Goal: Task Accomplishment & Management: Complete application form

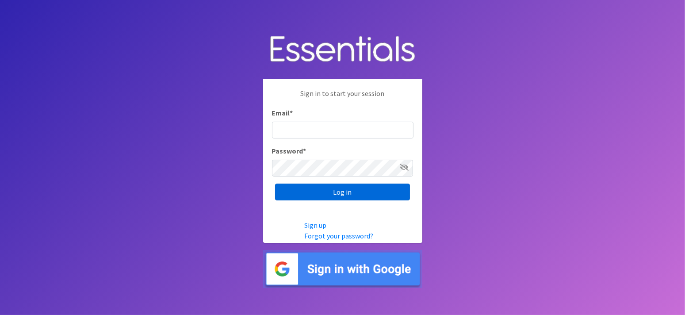
type input "[EMAIL_ADDRESS][DOMAIN_NAME]"
click at [346, 195] on input "Log in" at bounding box center [342, 192] width 135 height 17
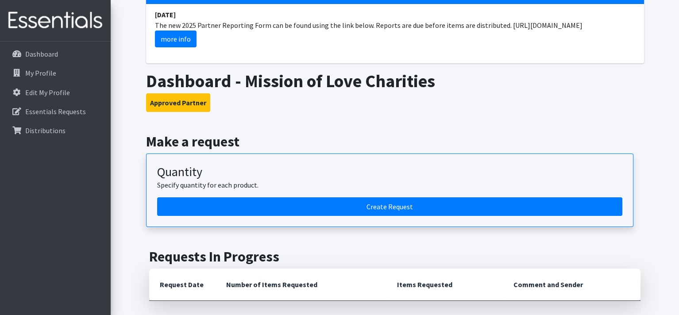
scroll to position [177, 0]
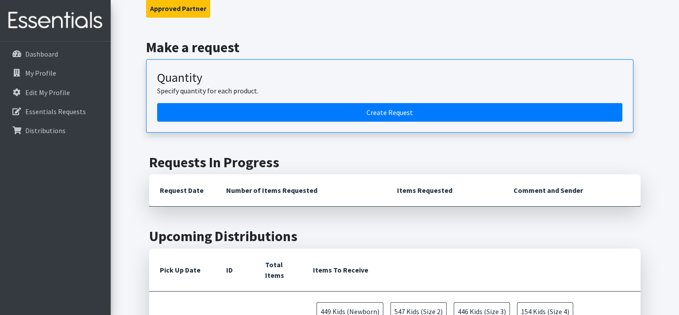
click at [431, 124] on article "Quantity Specify quantity for each product. Create Request" at bounding box center [389, 95] width 487 height 73
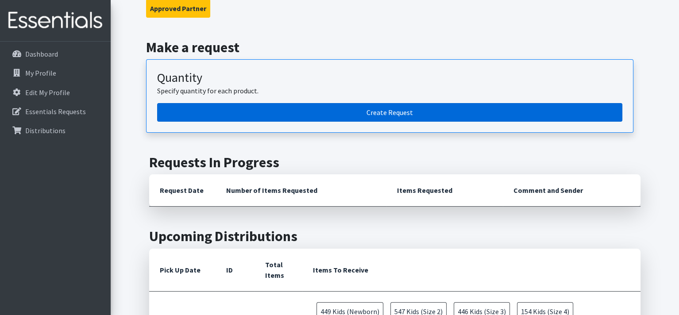
click at [398, 111] on link "Create Request" at bounding box center [389, 112] width 465 height 19
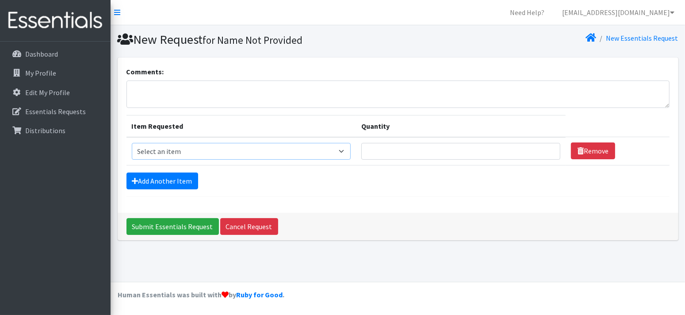
click at [177, 154] on select "Select an item Cloth Inserts (For Cloth Diapers) Kids (Newborn) Kids (Preemie) …" at bounding box center [241, 151] width 219 height 17
click at [132, 143] on select "Select an item Cloth Inserts (For Cloth Diapers) Kids (Newborn) Kids (Preemie) …" at bounding box center [241, 151] width 219 height 17
click at [205, 153] on select "Select an item Cloth Inserts (For Cloth Diapers) Kids (Newborn) Kids (Preemie) …" at bounding box center [241, 151] width 219 height 17
click at [132, 143] on select "Select an item Cloth Inserts (For Cloth Diapers) Kids (Newborn) Kids (Preemie) …" at bounding box center [241, 151] width 219 height 17
click at [192, 154] on select "Select an item Cloth Inserts (For Cloth Diapers) Kids (Newborn) Kids (Preemie) …" at bounding box center [241, 151] width 219 height 17
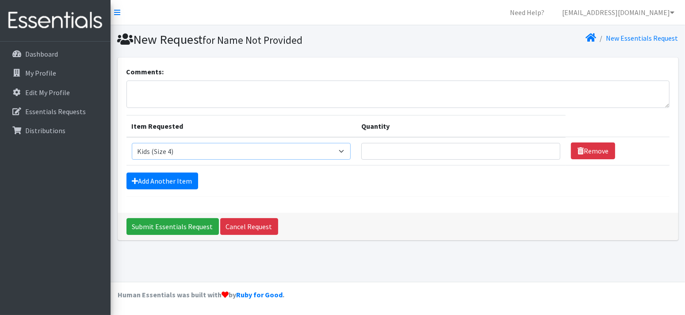
select select "5485"
click at [132, 143] on select "Select an item Cloth Inserts (For Cloth Diapers) Kids (Newborn) Kids (Preemie) …" at bounding box center [241, 151] width 219 height 17
click at [387, 144] on input "Quantity" at bounding box center [460, 151] width 199 height 17
type input "500"
click at [153, 178] on link "Add Another Item" at bounding box center [163, 181] width 72 height 17
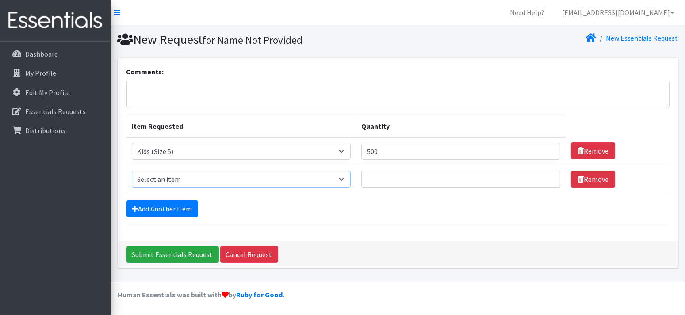
click at [157, 175] on select "Select an item Cloth Inserts (For Cloth Diapers) Kids (Newborn) Kids (Preemie) …" at bounding box center [241, 179] width 219 height 17
select select "5487"
click at [132, 171] on select "Select an item Cloth Inserts (For Cloth Diapers) Kids (Newborn) Kids (Preemie) …" at bounding box center [241, 179] width 219 height 17
click at [401, 177] on input "Quantity" at bounding box center [460, 179] width 199 height 17
type input "1000"
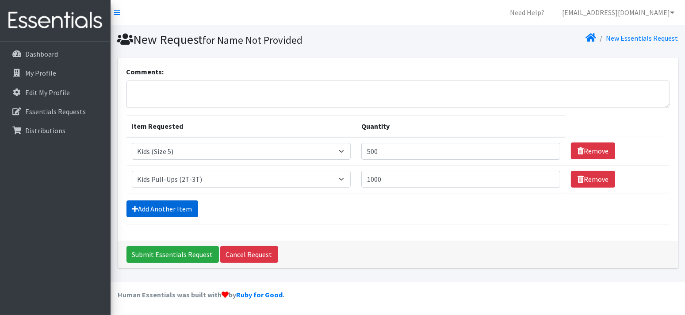
click at [179, 203] on link "Add Another Item" at bounding box center [163, 208] width 72 height 17
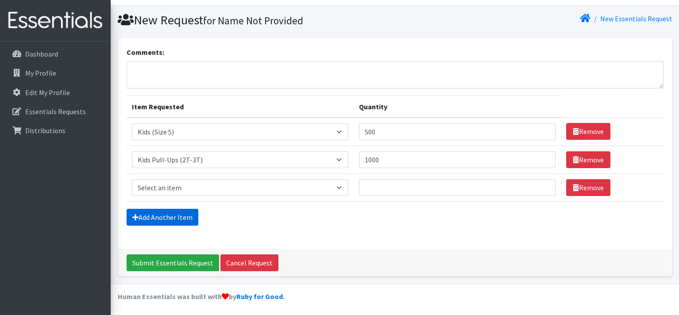
scroll to position [20, 0]
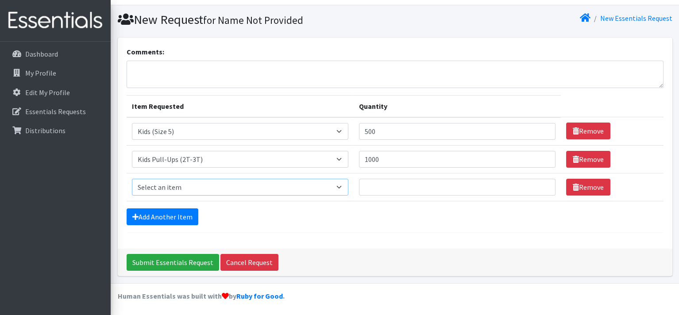
click at [176, 184] on select "Select an item Cloth Inserts (For Cloth Diapers) Kids (Newborn) Kids (Preemie) …" at bounding box center [240, 187] width 216 height 17
select select "5488"
click at [132, 179] on select "Select an item Cloth Inserts (For Cloth Diapers) Kids (Newborn) Kids (Preemie) …" at bounding box center [240, 187] width 216 height 17
click at [411, 183] on input "Quantity" at bounding box center [457, 187] width 196 height 17
type input "1000"
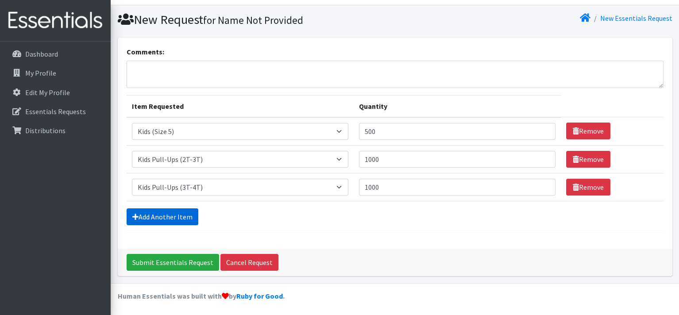
click at [175, 217] on link "Add Another Item" at bounding box center [163, 216] width 72 height 17
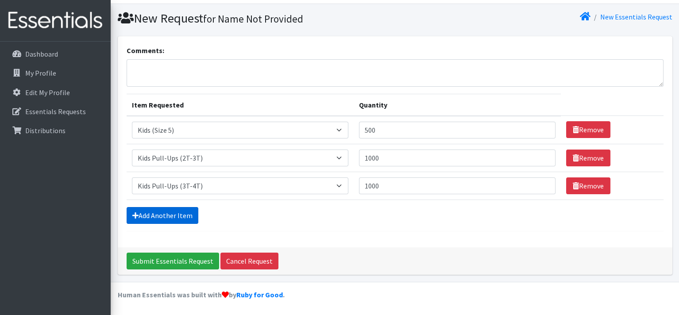
scroll to position [47, 0]
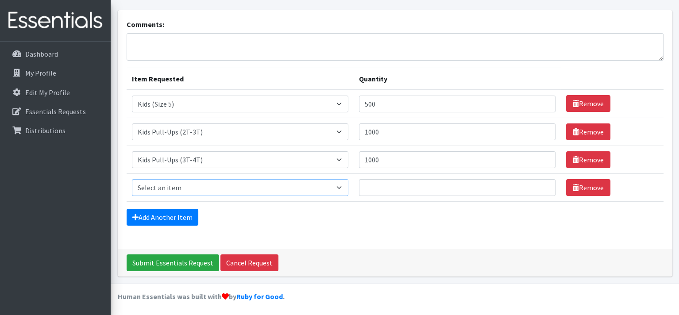
click at [165, 188] on select "Select an item Cloth Inserts (For Cloth Diapers) Kids (Newborn) Kids (Preemie) …" at bounding box center [240, 187] width 216 height 17
click at [132, 179] on select "Select an item Cloth Inserts (For Cloth Diapers) Kids (Newborn) Kids (Preemie) …" at bounding box center [240, 187] width 216 height 17
click at [181, 176] on td "Item Requested Select an item Cloth Inserts (For Cloth Diapers) Kids (Newborn) …" at bounding box center [240, 187] width 227 height 28
click at [182, 184] on select "Select an item Cloth Inserts (For Cloth Diapers) Kids (Newborn) Kids (Preemie) …" at bounding box center [240, 187] width 216 height 17
select select "5489"
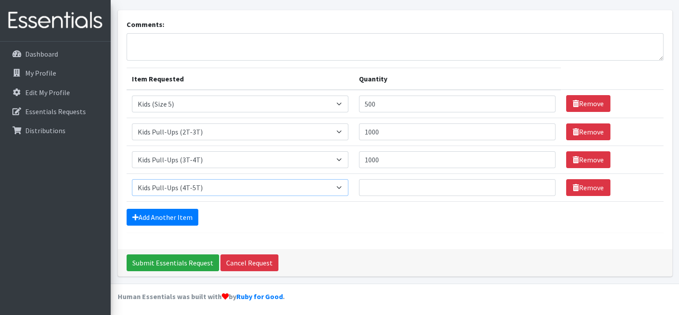
click at [132, 179] on select "Select an item Cloth Inserts (For Cloth Diapers) Kids (Newborn) Kids (Preemie) …" at bounding box center [240, 187] width 216 height 17
click at [416, 186] on input "Quantity" at bounding box center [457, 187] width 196 height 17
type input "1000"
click at [160, 206] on form "Comments: Item Requested Quantity Item Requested Select an item Cloth Inserts (…" at bounding box center [395, 126] width 537 height 214
click at [157, 209] on link "Add Another Item" at bounding box center [163, 217] width 72 height 17
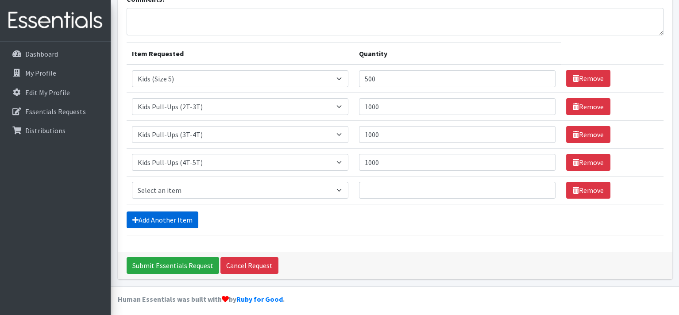
scroll to position [75, 0]
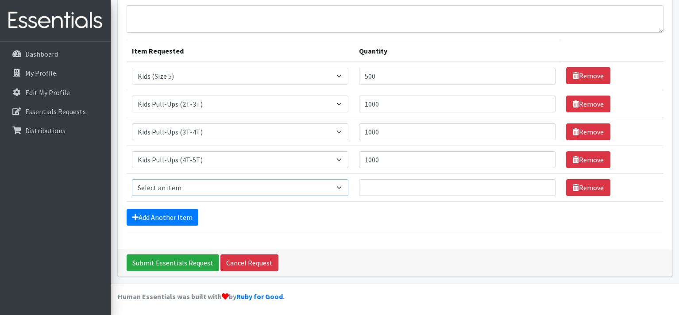
click at [167, 184] on select "Select an item Cloth Inserts (For Cloth Diapers) Kids (Newborn) Kids (Preemie) …" at bounding box center [240, 187] width 216 height 17
select select "5491"
click at [132, 179] on select "Select an item Cloth Inserts (For Cloth Diapers) Kids (Newborn) Kids (Preemie) …" at bounding box center [240, 187] width 216 height 17
click at [405, 182] on input "Quantity" at bounding box center [457, 187] width 196 height 17
type input "5"
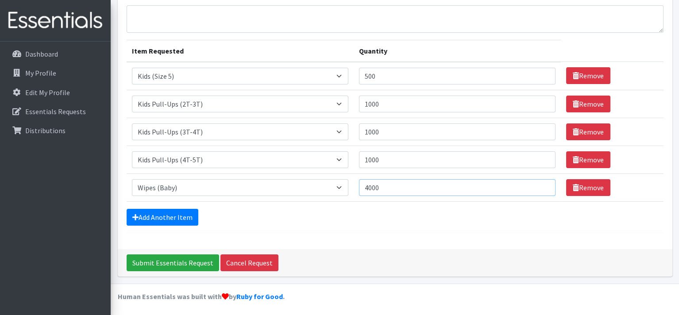
type input "4000"
click at [293, 241] on div "Comments: Item Requested Quantity Item Requested Select an item Cloth Inserts (…" at bounding box center [395, 115] width 554 height 267
click at [172, 220] on link "Add Another Item" at bounding box center [163, 217] width 72 height 17
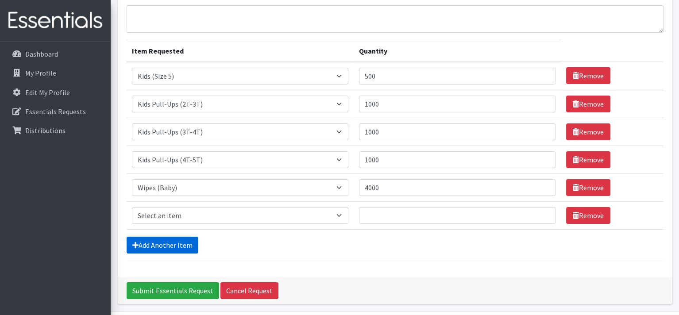
scroll to position [103, 0]
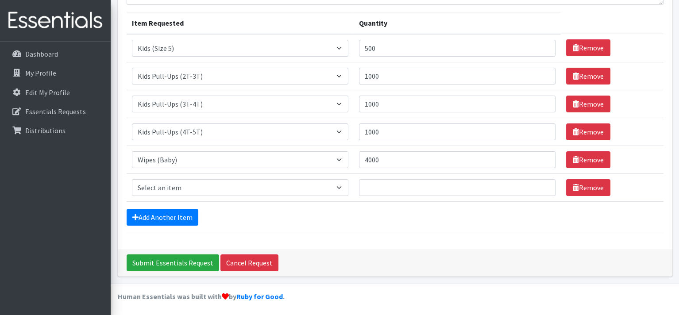
click at [182, 176] on td "Item Requested Select an item Cloth Inserts (For Cloth Diapers) Kids (Newborn) …" at bounding box center [240, 187] width 227 height 28
click at [175, 192] on select "Select an item Cloth Inserts (For Cloth Diapers) Kids (Newborn) Kids (Preemie) …" at bounding box center [240, 187] width 216 height 17
select select "5486"
click at [132, 179] on select "Select an item Cloth Inserts (For Cloth Diapers) Kids (Newborn) Kids (Preemie) …" at bounding box center [240, 187] width 216 height 17
click at [404, 190] on input "Quantity" at bounding box center [457, 187] width 196 height 17
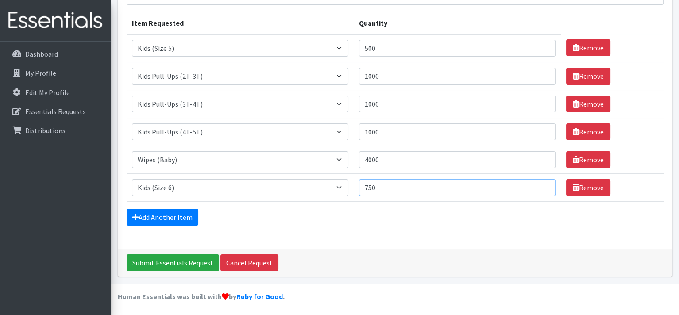
type input "750"
click at [407, 214] on div "Add Another Item" at bounding box center [395, 217] width 537 height 17
click at [182, 259] on input "Submit Essentials Request" at bounding box center [173, 262] width 92 height 17
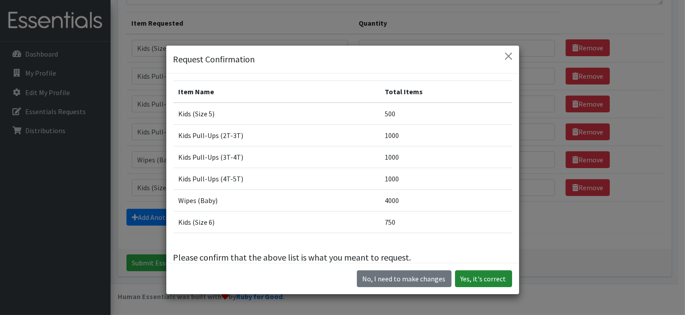
click at [484, 283] on button "Yes, it's correct" at bounding box center [483, 278] width 57 height 17
